Goal: Transaction & Acquisition: Purchase product/service

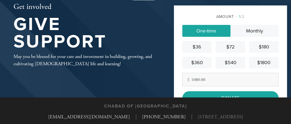
scroll to position [28, 0]
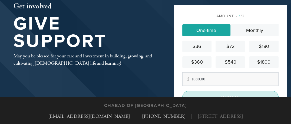
type input "1080.00"
click at [229, 94] on input "Donate" at bounding box center [230, 97] width 96 height 14
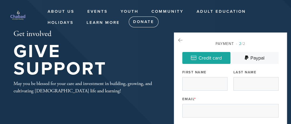
click at [211, 55] on link "Credit card" at bounding box center [206, 58] width 48 height 12
click at [222, 57] on link "Credit card" at bounding box center [206, 58] width 48 height 12
click at [194, 56] on icon at bounding box center [193, 57] width 5 height 5
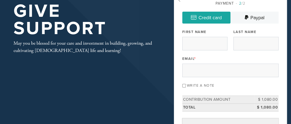
scroll to position [33, 0]
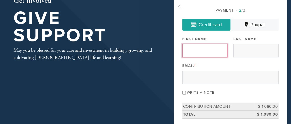
click at [187, 51] on input "First Name" at bounding box center [204, 51] width 45 height 14
type input "Dvora"
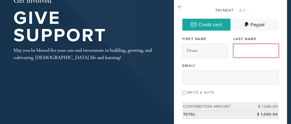
click at [237, 50] on input "Last Name" at bounding box center [255, 51] width 45 height 14
type input "[PERSON_NAME]"
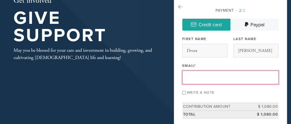
click at [193, 76] on input "Email *" at bounding box center [230, 78] width 96 height 14
type input "[EMAIL_ADDRESS][DOMAIN_NAME]"
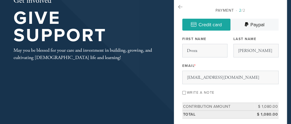
click at [184, 91] on input "Write a note" at bounding box center [184, 93] width 4 height 4
checkbox input "true"
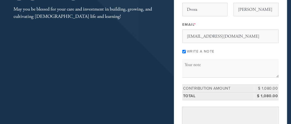
scroll to position [76, 0]
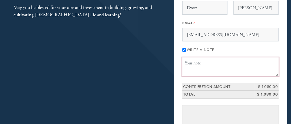
click at [186, 69] on textarea "Message or dedication" at bounding box center [230, 66] width 96 height 18
type textarea "Tree of Life"
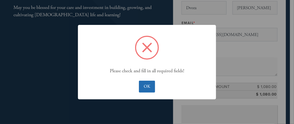
click at [150, 86] on button "OK" at bounding box center [147, 87] width 16 height 12
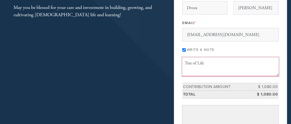
click at [204, 63] on textarea "Tree of Life" at bounding box center [230, 66] width 96 height 18
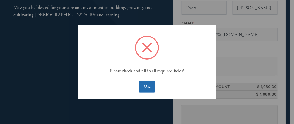
click at [148, 84] on button "OK" at bounding box center [147, 87] width 16 height 12
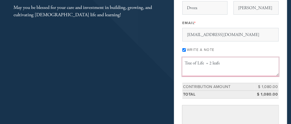
click at [219, 62] on textarea "Tree of Life = 2 leafs" at bounding box center [230, 66] width 96 height 18
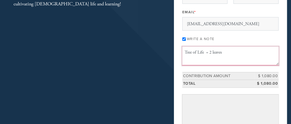
scroll to position [133, 0]
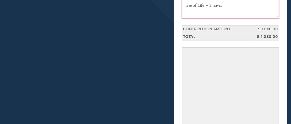
type textarea "Tree of Life = 2 leaves"
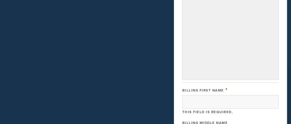
scroll to position [209, 0]
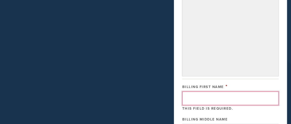
click at [185, 100] on input "Billing First Name" at bounding box center [230, 98] width 96 height 14
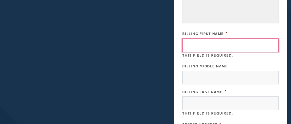
scroll to position [265, 0]
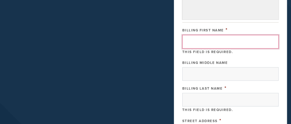
click at [185, 38] on input "Billing First Name" at bounding box center [230, 42] width 96 height 14
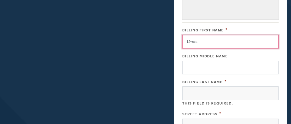
type input "Dvora"
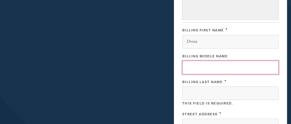
click at [188, 65] on input "Billing Middle Name" at bounding box center [230, 68] width 96 height 14
type input "D"
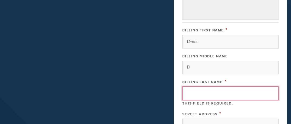
click at [192, 93] on input "Billing Last Name" at bounding box center [230, 93] width 96 height 14
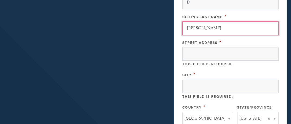
scroll to position [337, 0]
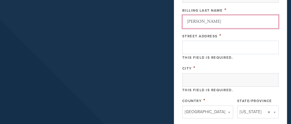
type input "[PERSON_NAME]"
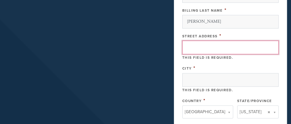
click at [186, 42] on input "Street Address" at bounding box center [230, 48] width 96 height 14
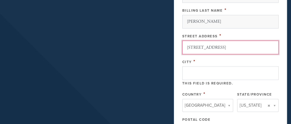
type input "[STREET_ADDRESS]"
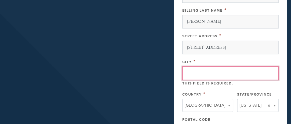
click at [186, 70] on input "City" at bounding box center [230, 73] width 96 height 14
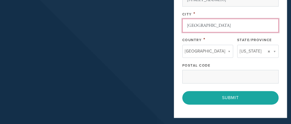
scroll to position [415, 0]
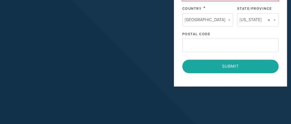
type input "[GEOGRAPHIC_DATA]"
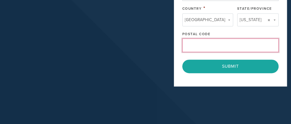
click at [190, 40] on input "Postal Code" at bounding box center [230, 45] width 96 height 14
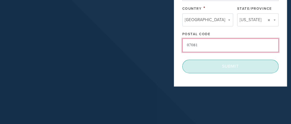
type input "07081"
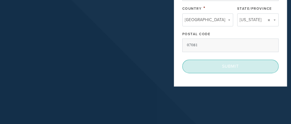
click at [229, 62] on input "Submit" at bounding box center [230, 66] width 96 height 14
